Goal: Transaction & Acquisition: Purchase product/service

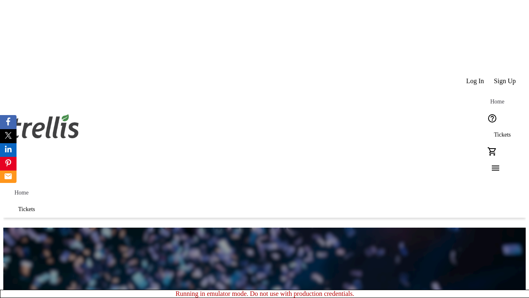
click at [506, 77] on span "Sign Up" at bounding box center [505, 80] width 22 height 7
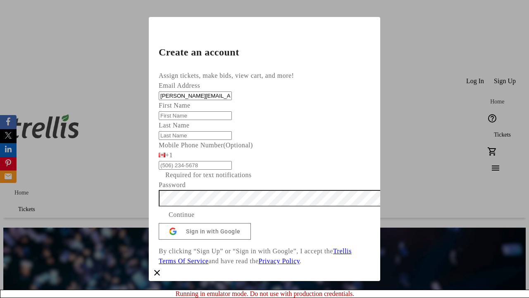
type input "[PERSON_NAME][EMAIL_ADDRESS][DOMAIN_NAME]"
type input "[PERSON_NAME]"
type input "Ondricka"
click at [195, 220] on span "Continue" at bounding box center [182, 215] width 26 height 10
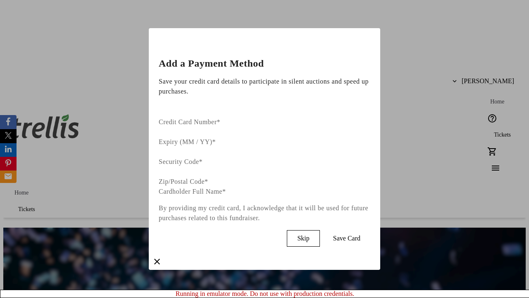
click at [309, 235] on span "Skip" at bounding box center [303, 238] width 12 height 7
click at [494, 132] on span "Tickets" at bounding box center [502, 135] width 17 height 7
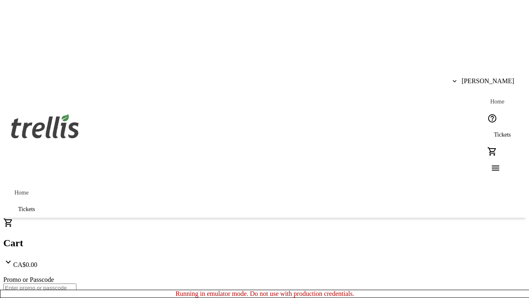
type input "1"
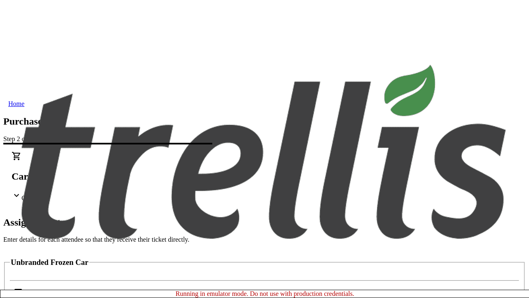
scroll to position [50, 0]
